Goal: Use online tool/utility: Utilize a website feature to perform a specific function

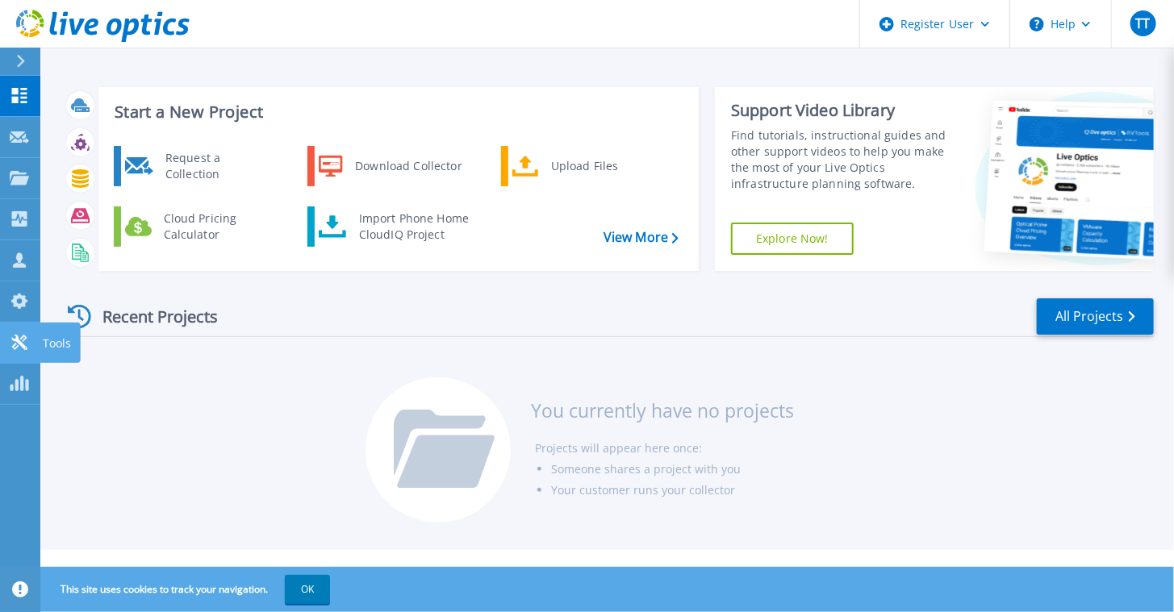
click at [11, 340] on icon at bounding box center [19, 342] width 19 height 15
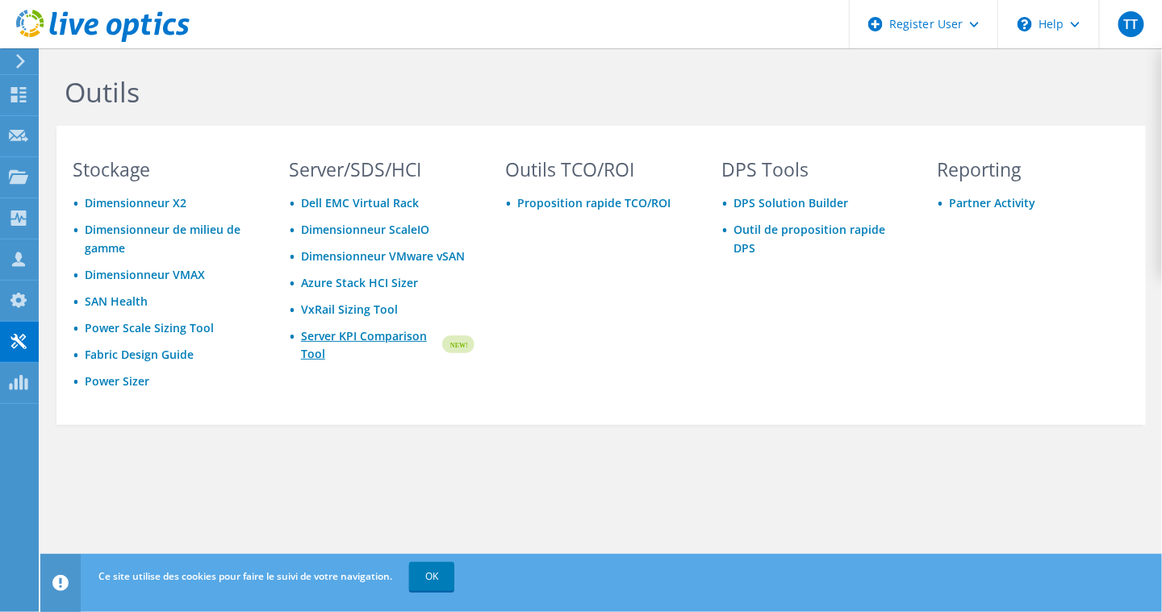
click at [340, 337] on link "Server KPI Comparison Tool" at bounding box center [370, 345] width 139 height 35
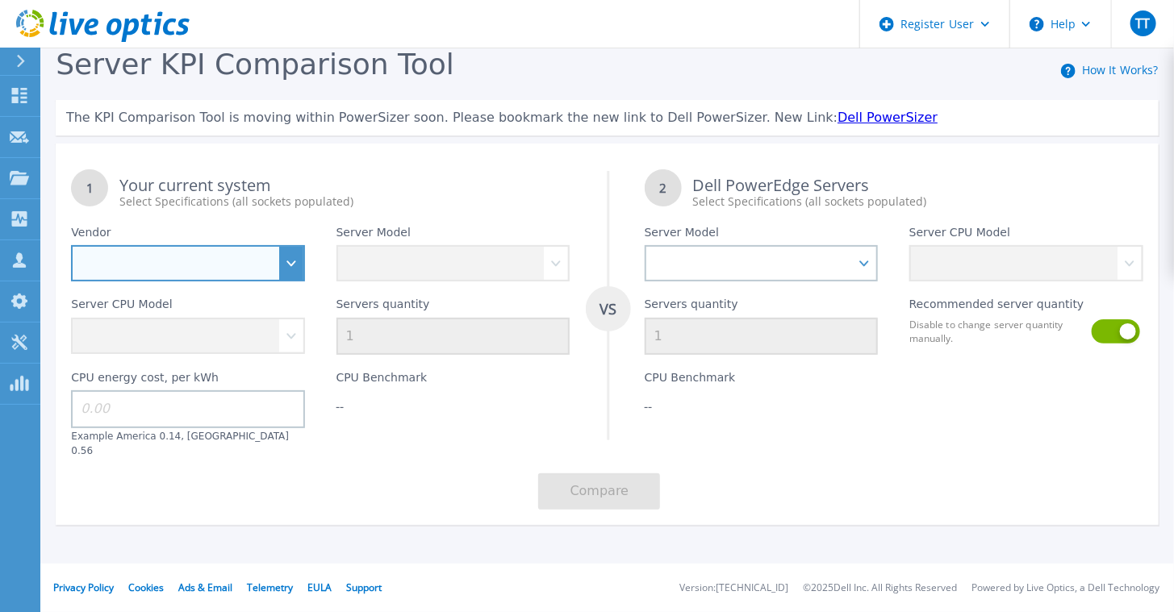
click at [299, 254] on select "Dell HPE Lenovo Supermicro" at bounding box center [188, 263] width 234 height 36
select select "HPE"
click at [71, 245] on select "Dell HPE Lenovo Supermicro" at bounding box center [188, 263] width 234 height 36
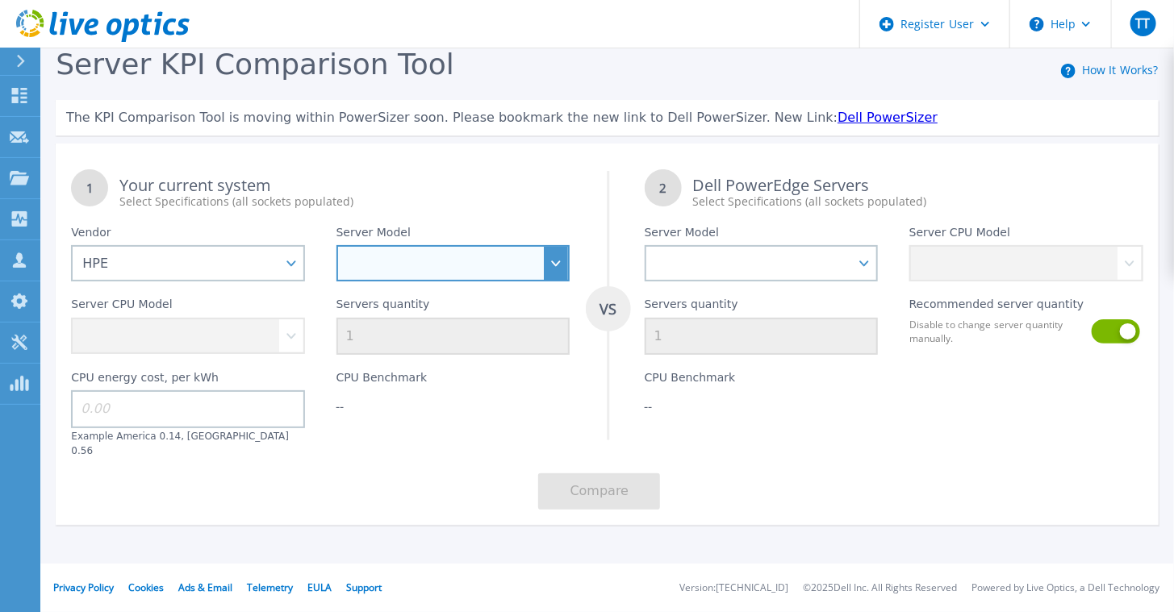
click at [558, 261] on select "Cloudline CL3150 Compute Scale-up Server 3200 DL110 DL145 DL20 DL320 DL325 DL34…" at bounding box center [453, 263] width 234 height 36
select select "DL360"
click at [336, 245] on select "Cloudline CL3150 Compute Scale-up Server 3200 DL110 DL145 DL20 DL320 DL325 DL34…" at bounding box center [453, 263] width 234 height 36
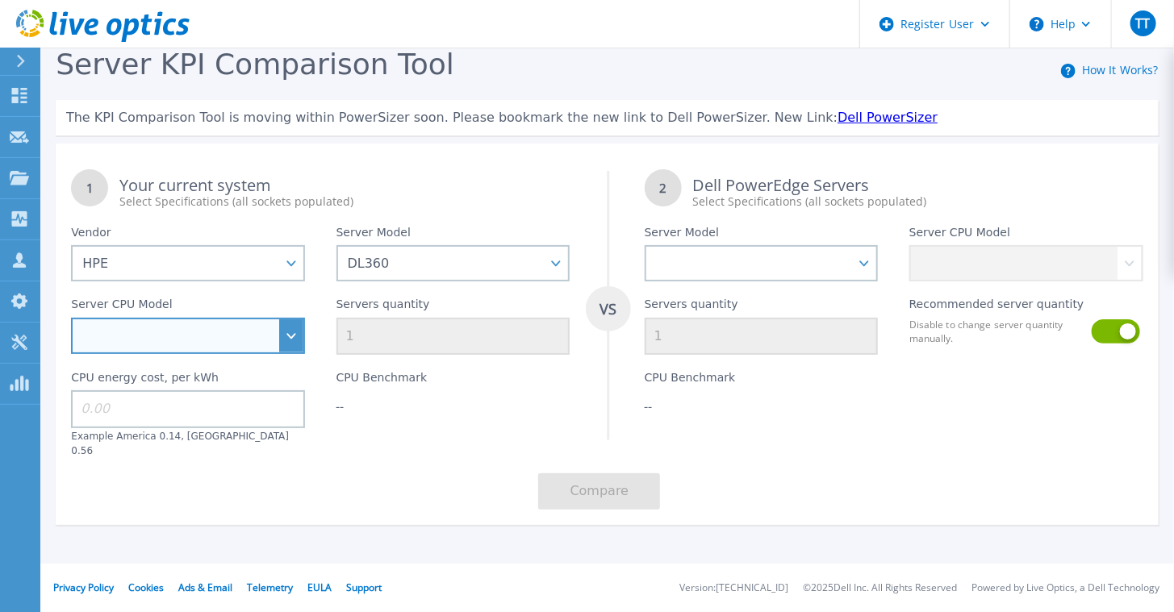
click at [289, 336] on select "Intel Xeon 4509Y 2.6GHz Intel Xeon 4514Y 2GHz Intel Xeon 4516Y+ 2.2GHz Intel Xe…" at bounding box center [188, 336] width 234 height 36
select select "336789"
click at [71, 318] on select "Intel Xeon 4509Y 2.6GHz Intel Xeon 4514Y 2GHz Intel Xeon 4516Y+ 2.2GHz Intel Xe…" at bounding box center [188, 336] width 234 height 36
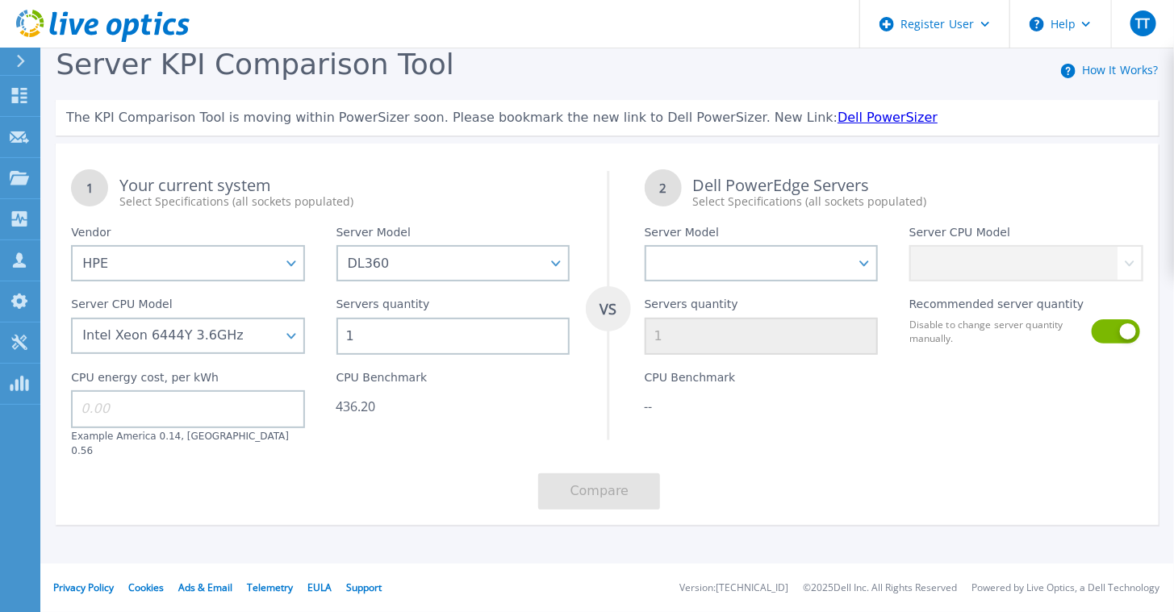
drag, startPoint x: 381, startPoint y: 340, endPoint x: 366, endPoint y: 337, distance: 14.9
click at [366, 337] on input "1" at bounding box center [453, 336] width 234 height 37
type input "10"
click at [801, 268] on select "PowerEdge C6520 PowerEdge C6525 PowerEdge HS5610 PowerEdge HS5620 PowerEdge R24…" at bounding box center [762, 263] width 234 height 36
select select "PowerEdge R6715"
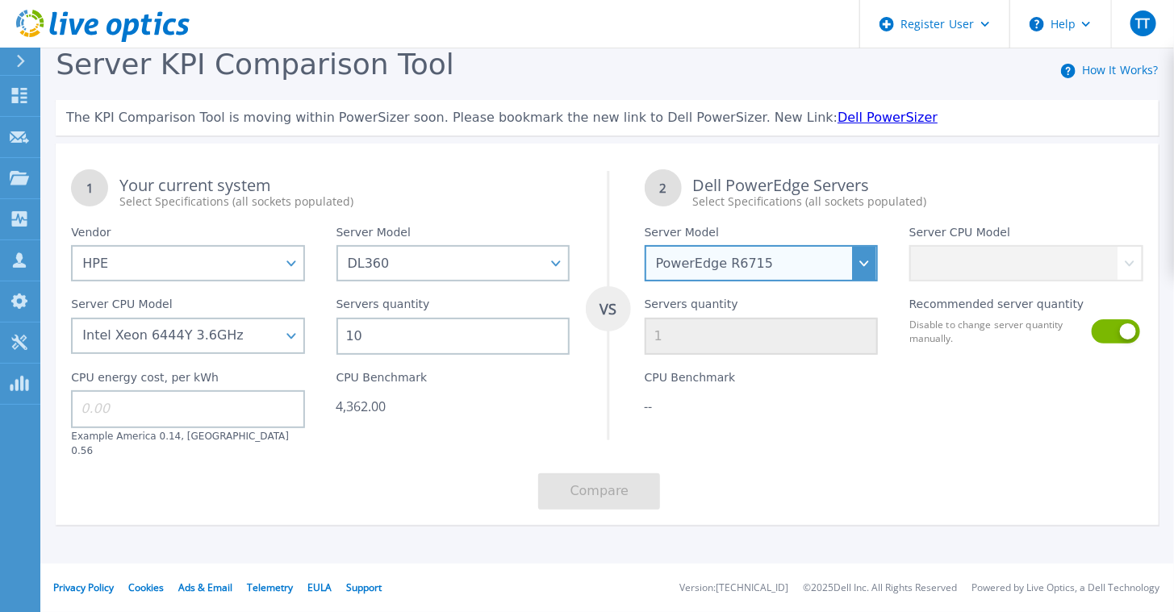
click at [645, 245] on select "PowerEdge C6520 PowerEdge C6525 PowerEdge HS5610 PowerEdge HS5620 PowerEdge R24…" at bounding box center [762, 263] width 234 height 36
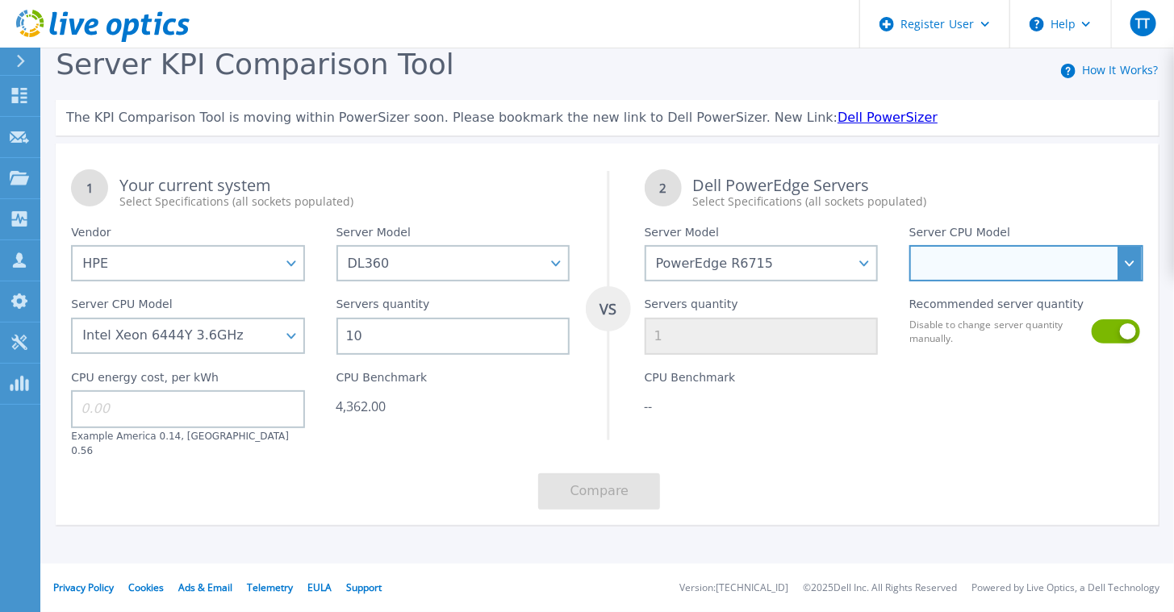
click at [1135, 268] on select "AMD EPYC 9355P 3.55GHz AMD EPYC 9575F 3.3GHz AMD EPYC 9015 3.6GHz AMD EPYC 9115…" at bounding box center [1026, 263] width 234 height 36
select select "337349"
click at [909, 245] on select "AMD EPYC 9355P 3.55GHz AMD EPYC 9575F 3.3GHz AMD EPYC 9015 3.6GHz AMD EPYC 9115…" at bounding box center [1026, 263] width 234 height 36
type input "6"
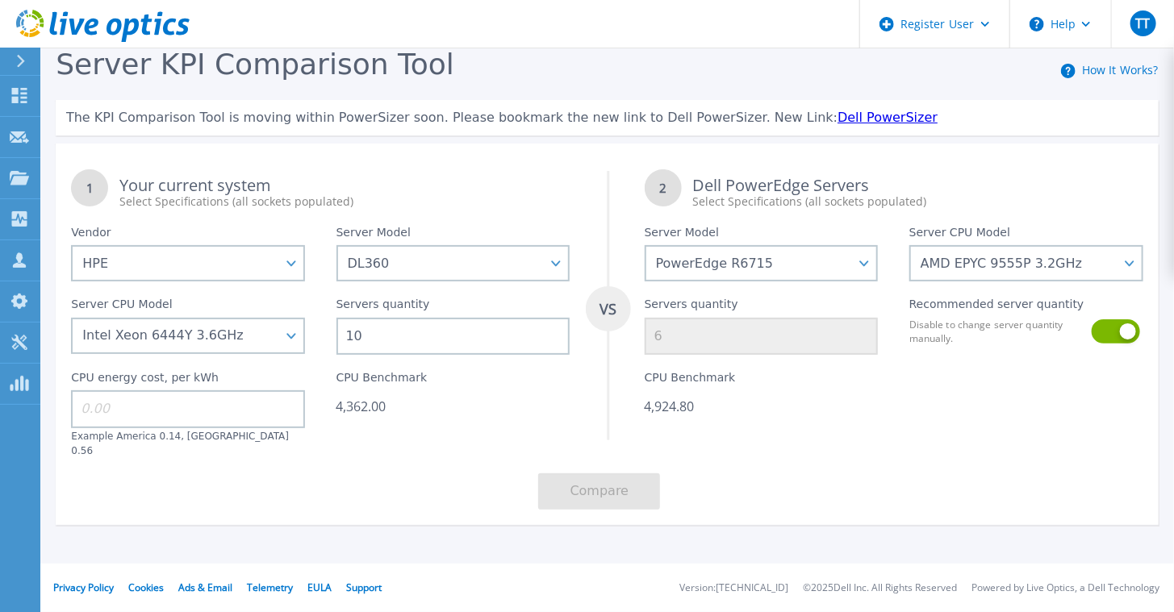
click at [920, 416] on div at bounding box center [1026, 406] width 265 height 102
click at [211, 417] on input at bounding box center [188, 408] width 234 height 37
type input "0.56"
click at [581, 480] on button "Compare" at bounding box center [599, 492] width 122 height 36
